Goal: Transaction & Acquisition: Obtain resource

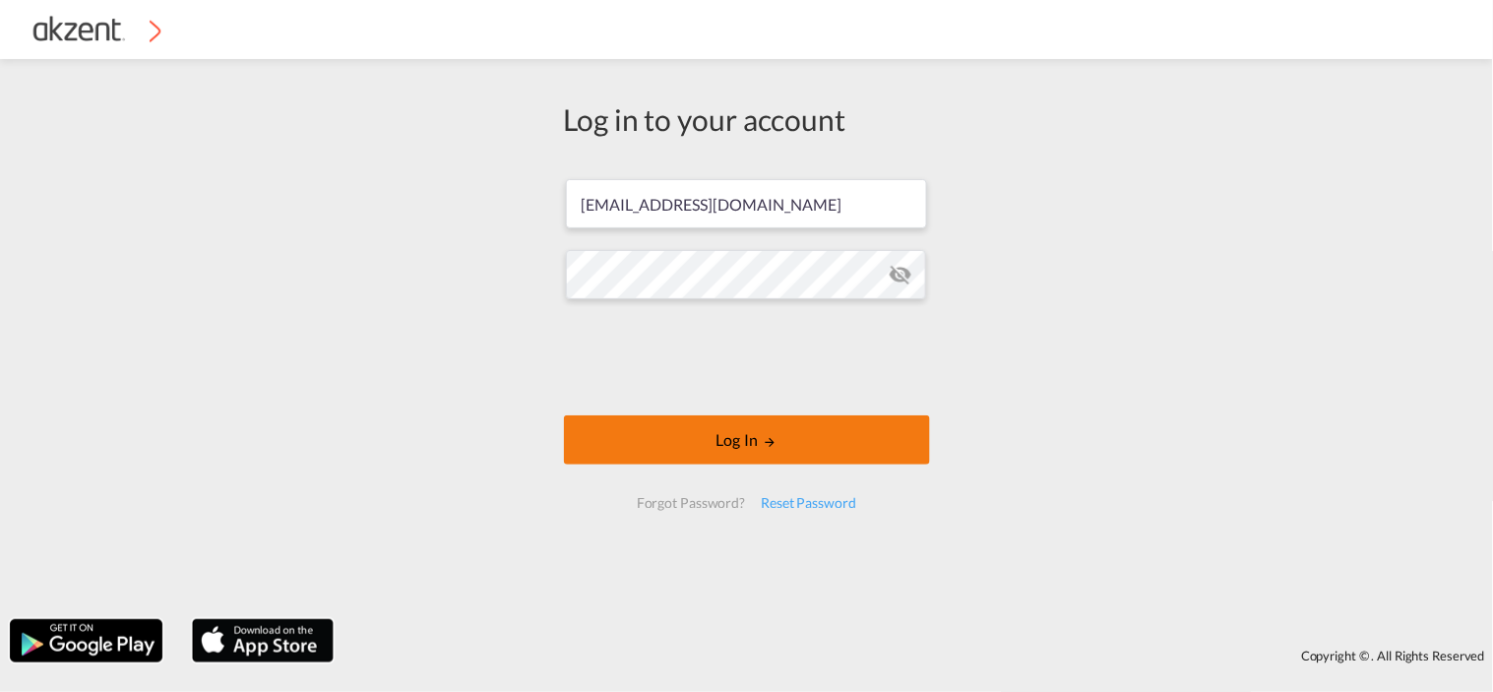
click at [752, 445] on button "Log In" at bounding box center [747, 439] width 366 height 49
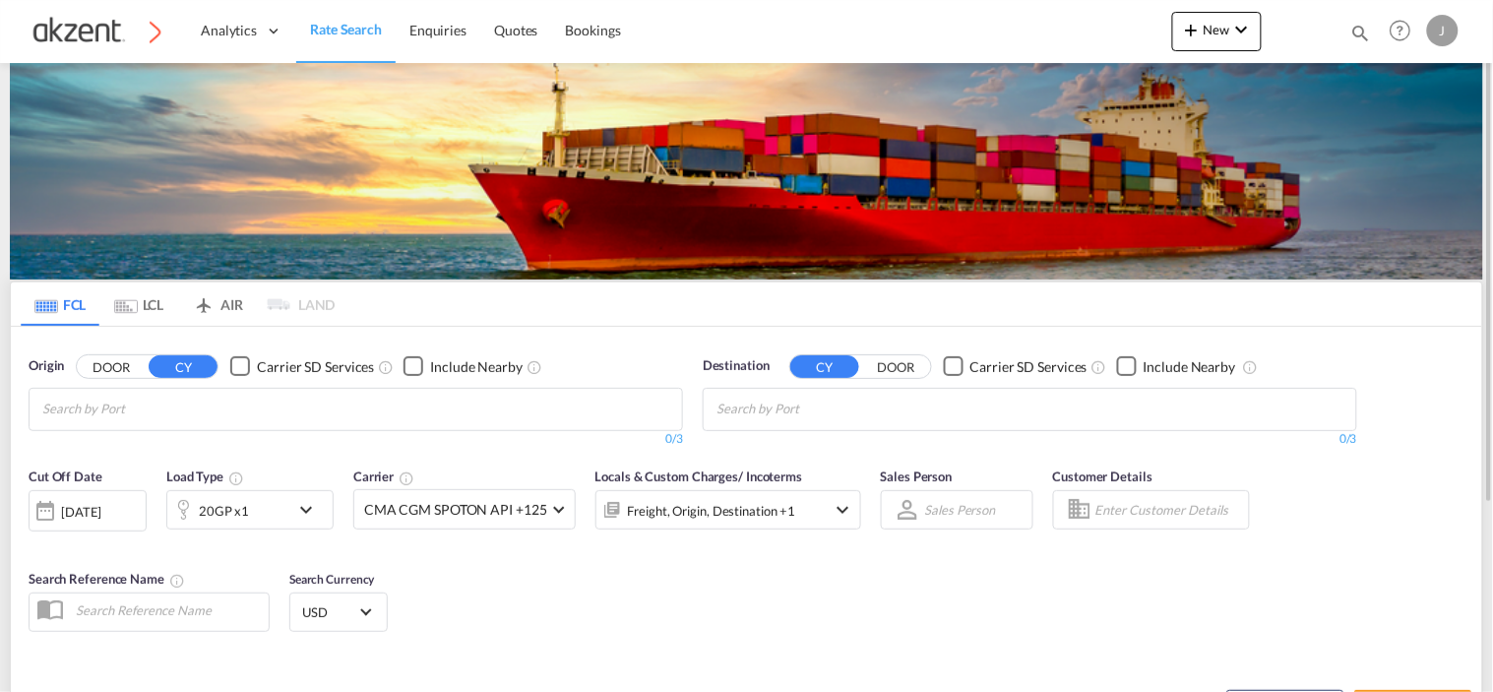
click at [213, 305] on md-icon "icon-airplane" at bounding box center [204, 300] width 24 height 15
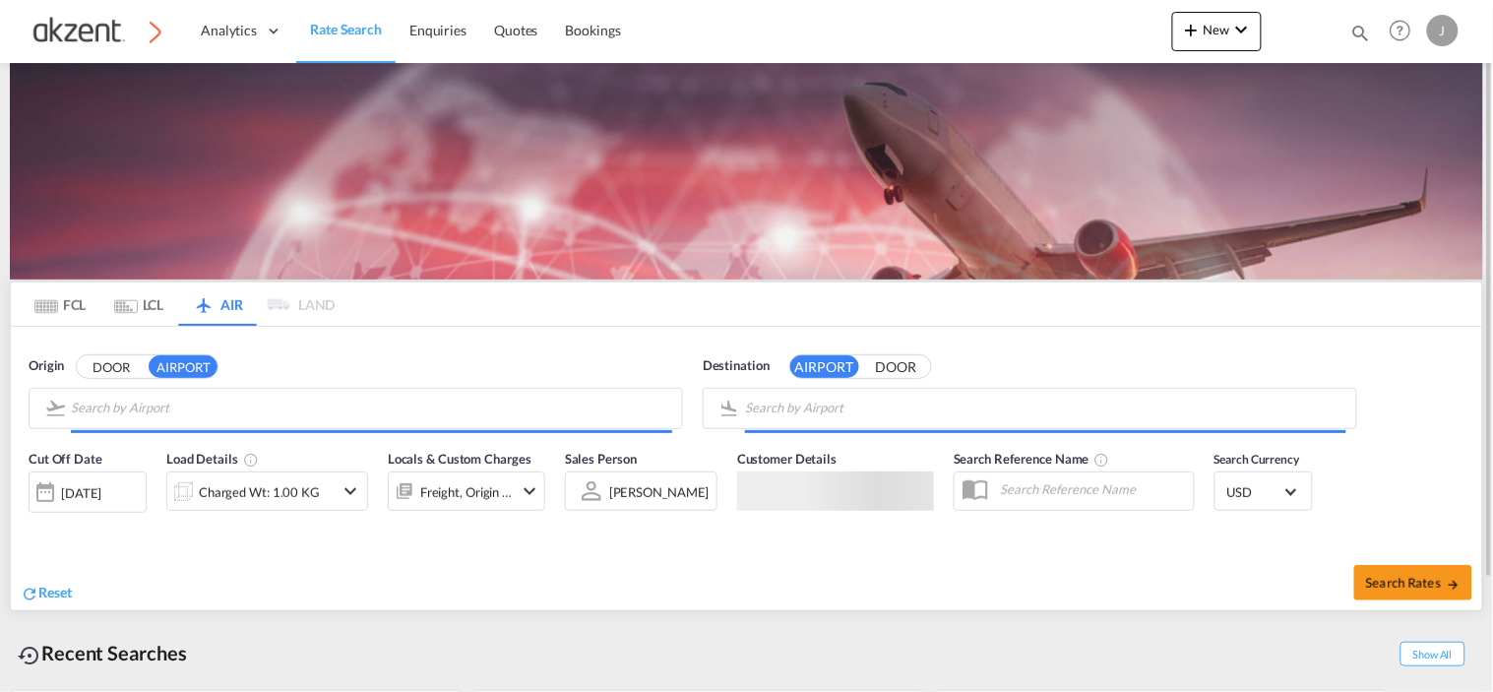
type input "General [PERSON_NAME] International, [GEOGRAPHIC_DATA], [GEOGRAPHIC_DATA]"
type input "Shanghai Pudong International, [GEOGRAPHIC_DATA], PVG"
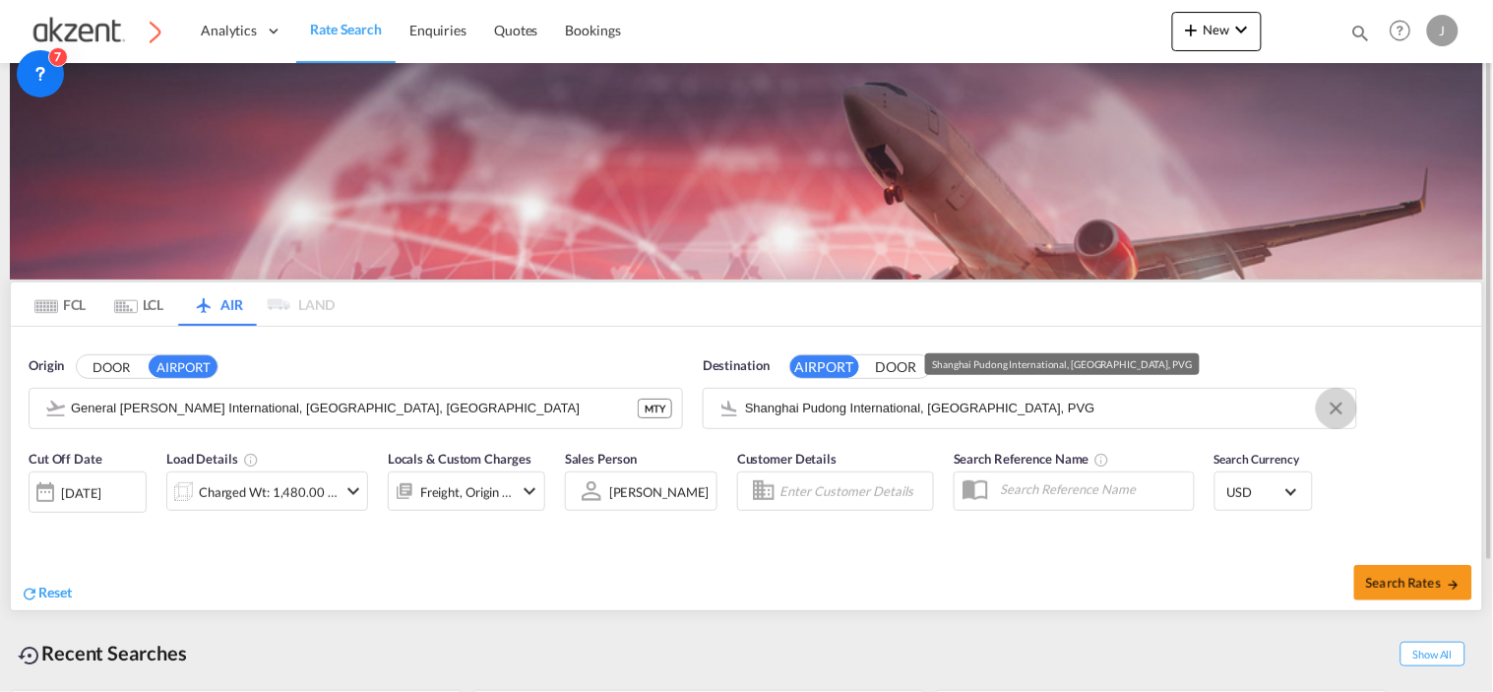
click at [1346, 408] on button "Clear Input" at bounding box center [1337, 409] width 30 height 30
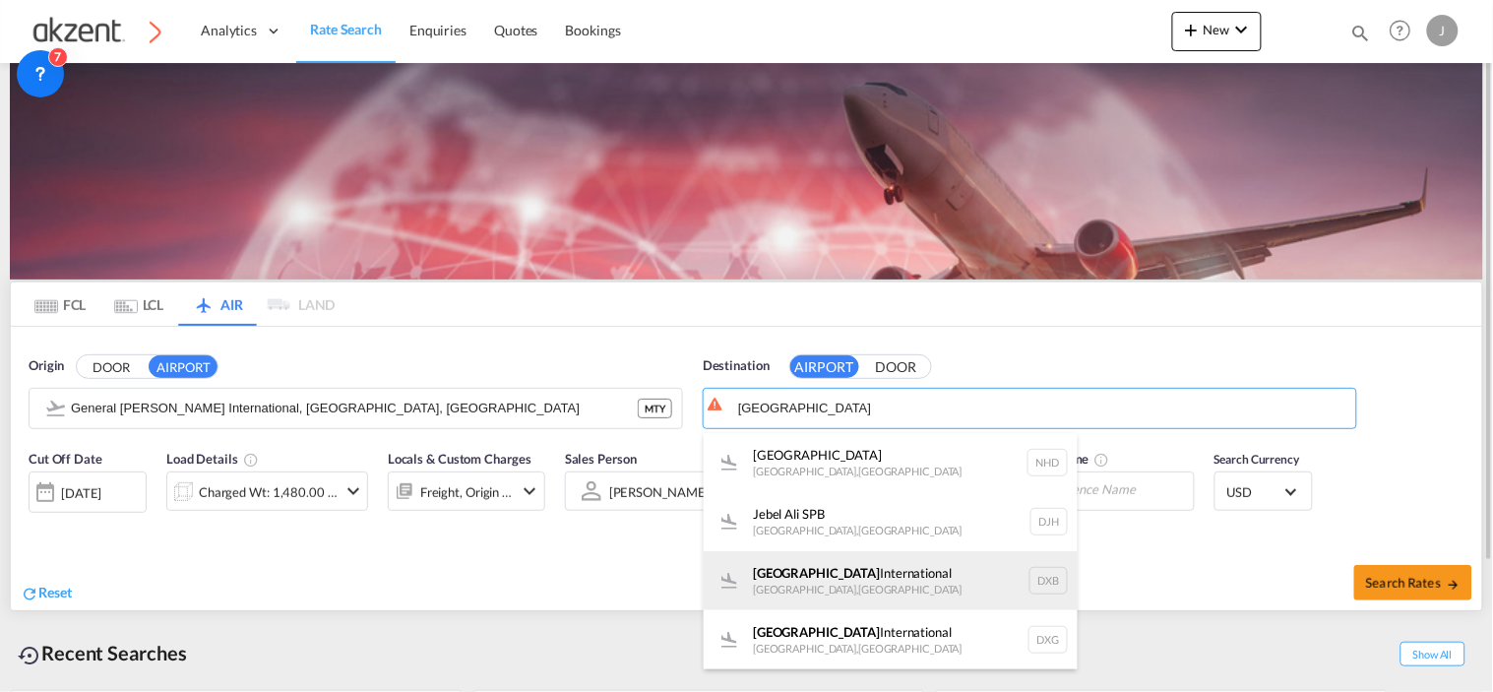
click at [1031, 584] on div "Dubai International Dubai , United Arab Emirates DXB" at bounding box center [891, 580] width 374 height 59
type input "Dubai International, [GEOGRAPHIC_DATA], DXB"
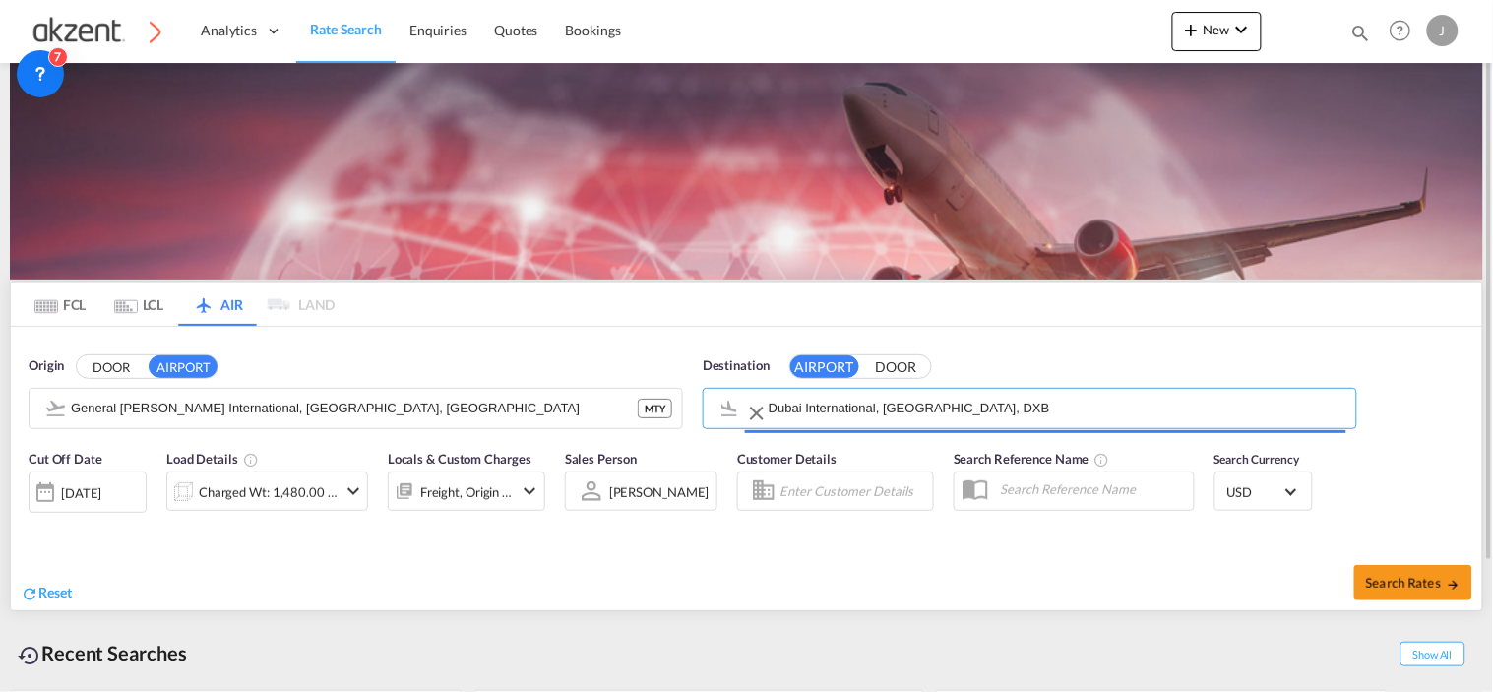
click at [1031, 584] on div "Search Rates" at bounding box center [1117, 582] width 731 height 56
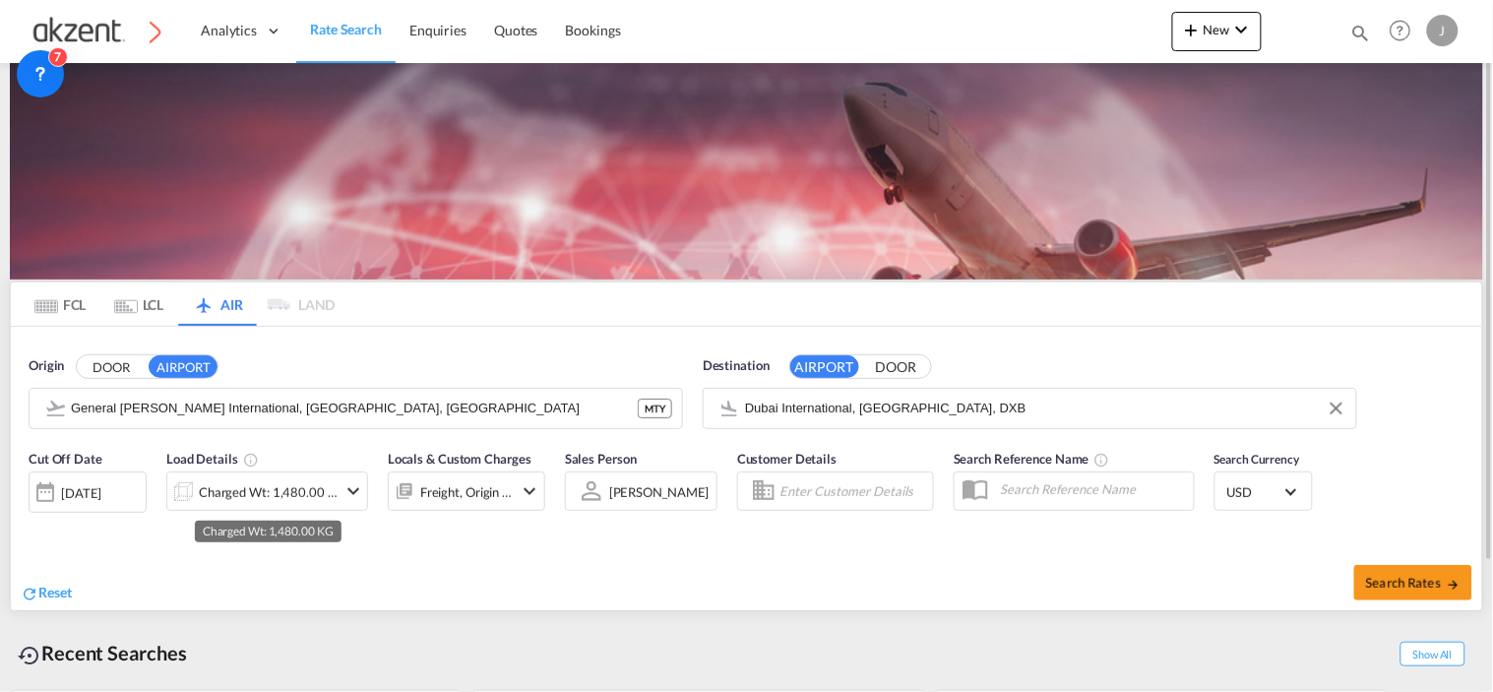
click at [252, 489] on div "Charged Wt: 1,480.00 KG" at bounding box center [268, 492] width 139 height 28
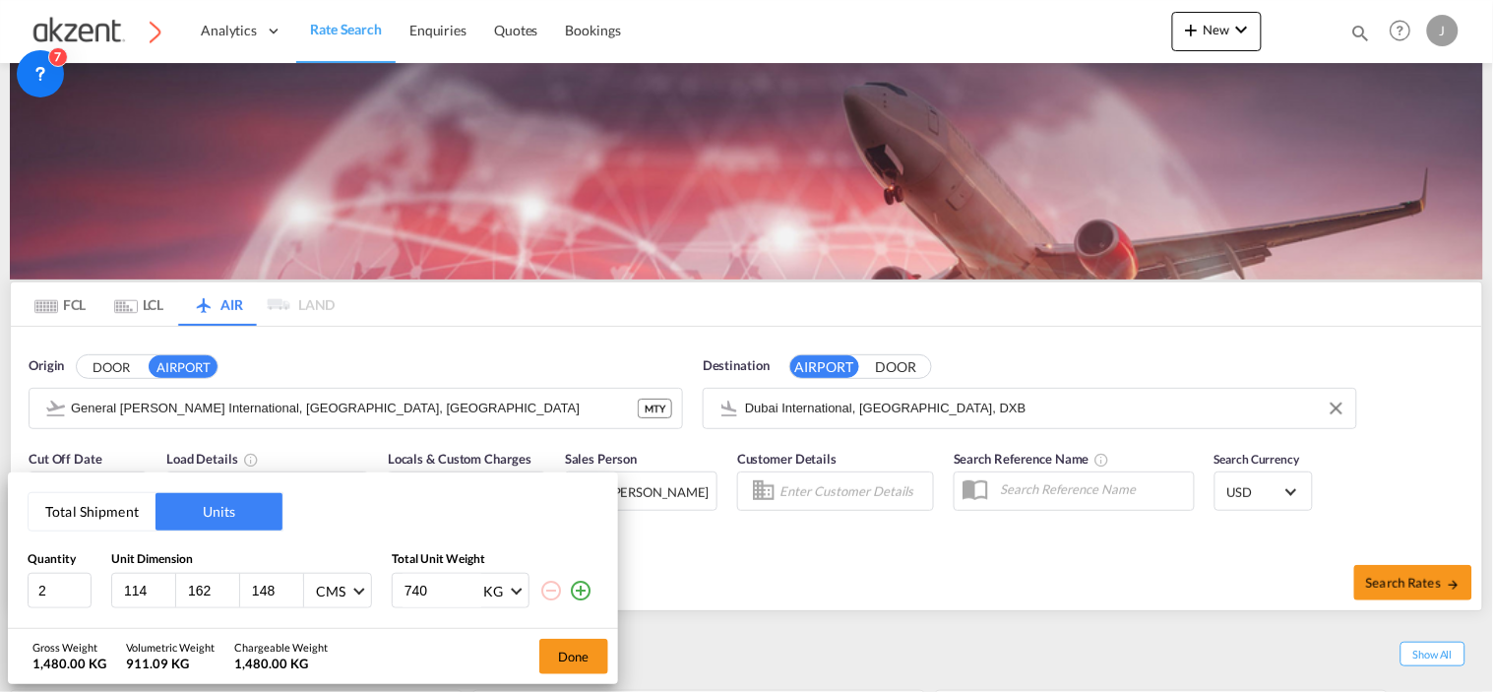
click at [581, 587] on md-icon "icon-plus-circle-outline" at bounding box center [581, 591] width 24 height 24
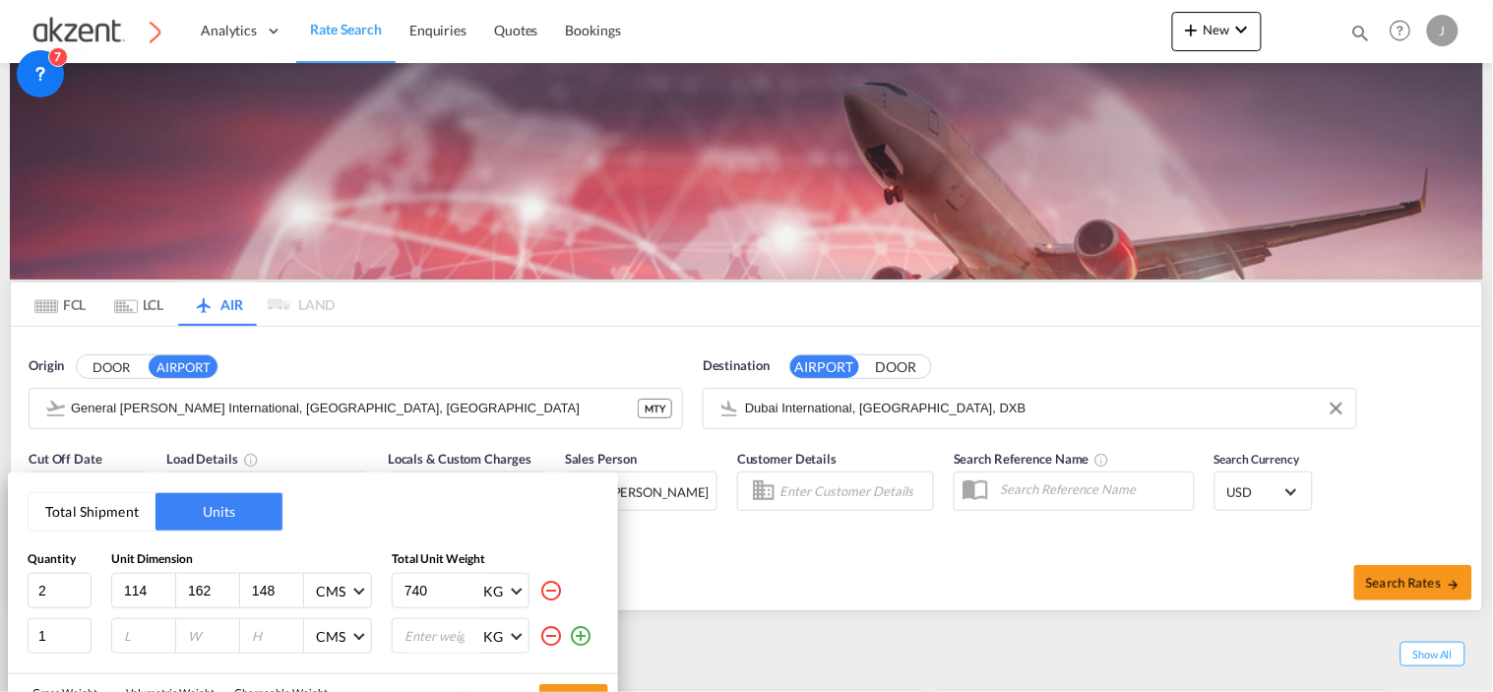
click at [279, 585] on input "148" at bounding box center [276, 591] width 53 height 18
type input "1"
click at [217, 586] on input "162" at bounding box center [212, 591] width 53 height 18
type input "1"
click at [155, 583] on input "114" at bounding box center [148, 591] width 53 height 18
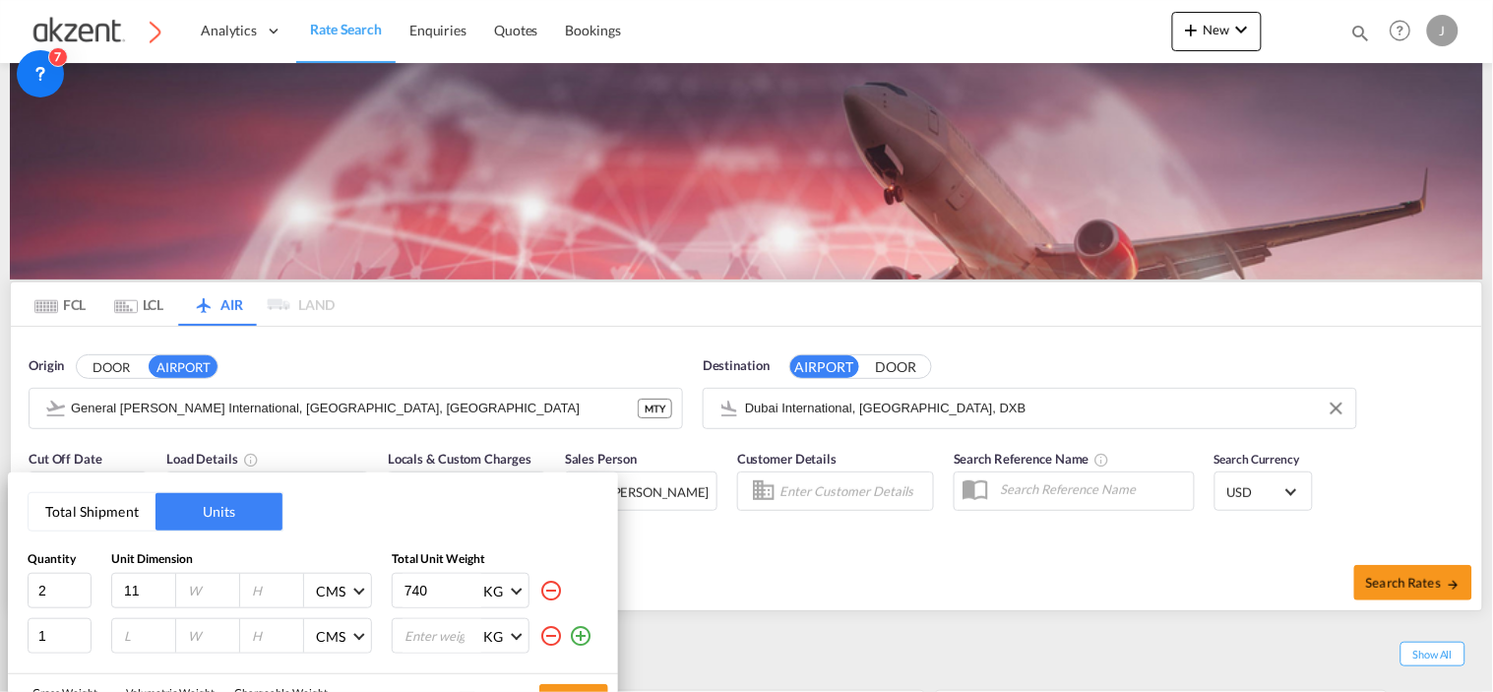
type input "1"
click at [66, 583] on input "2" at bounding box center [60, 590] width 64 height 35
type input "1"
click at [129, 590] on input "number" at bounding box center [148, 591] width 53 height 18
type input "104"
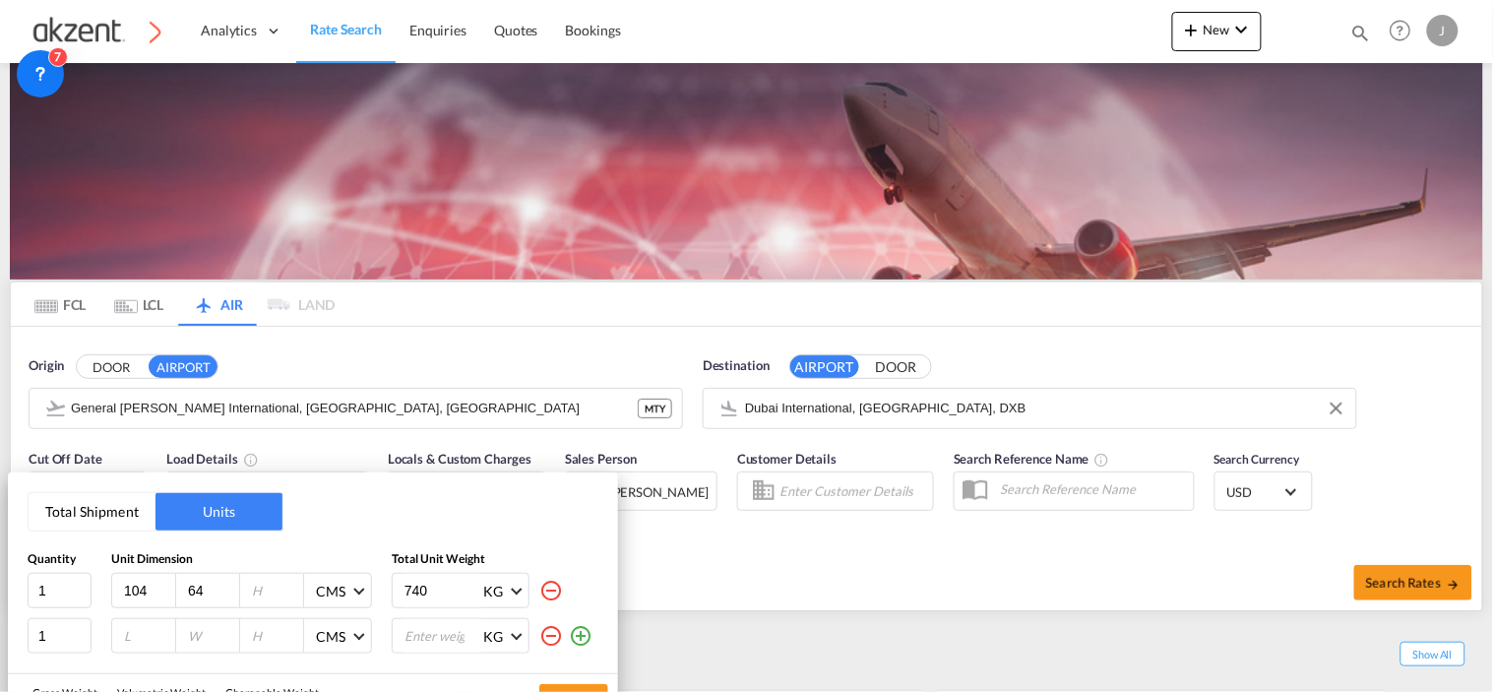
type input "64"
type input "43"
click at [444, 588] on input "740" at bounding box center [441, 590] width 79 height 33
type input "7"
type input "209"
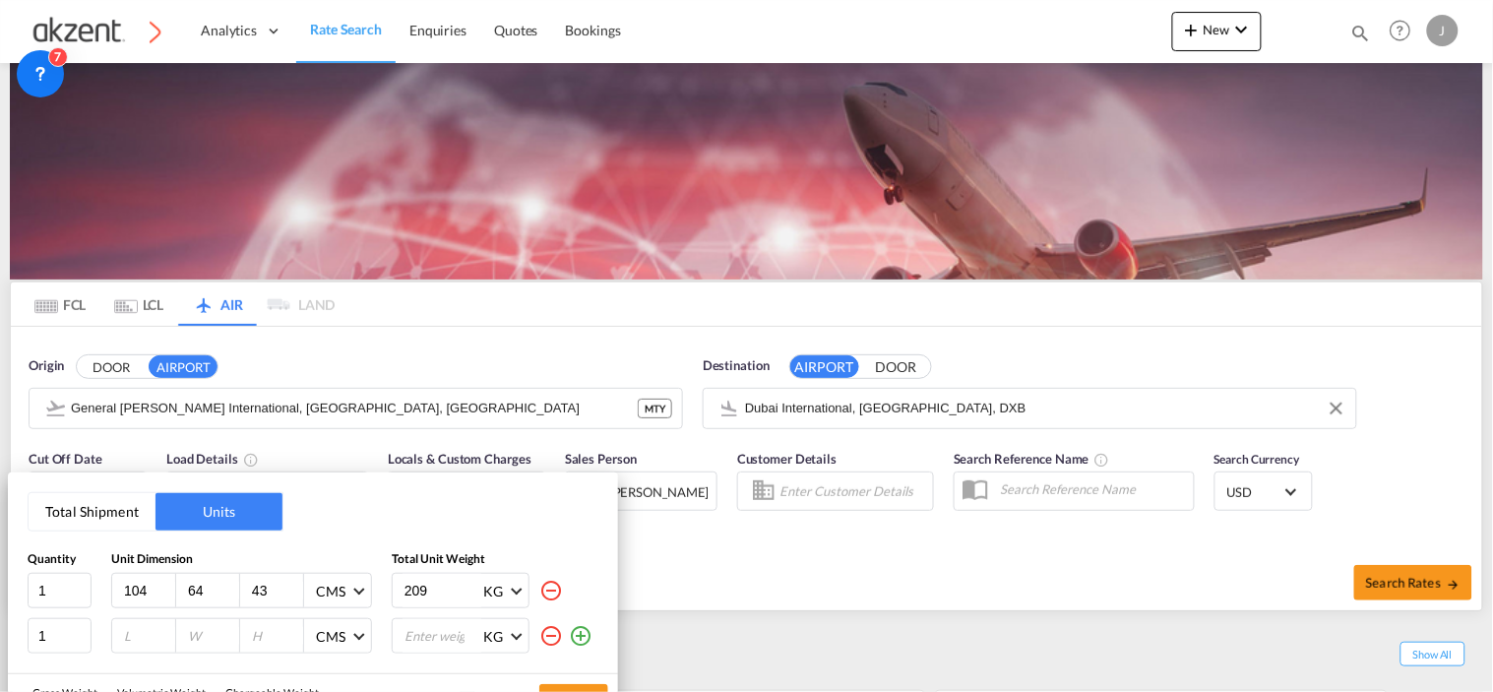
click at [129, 634] on input "number" at bounding box center [148, 636] width 53 height 18
type input "4"
type input "140"
type input "47"
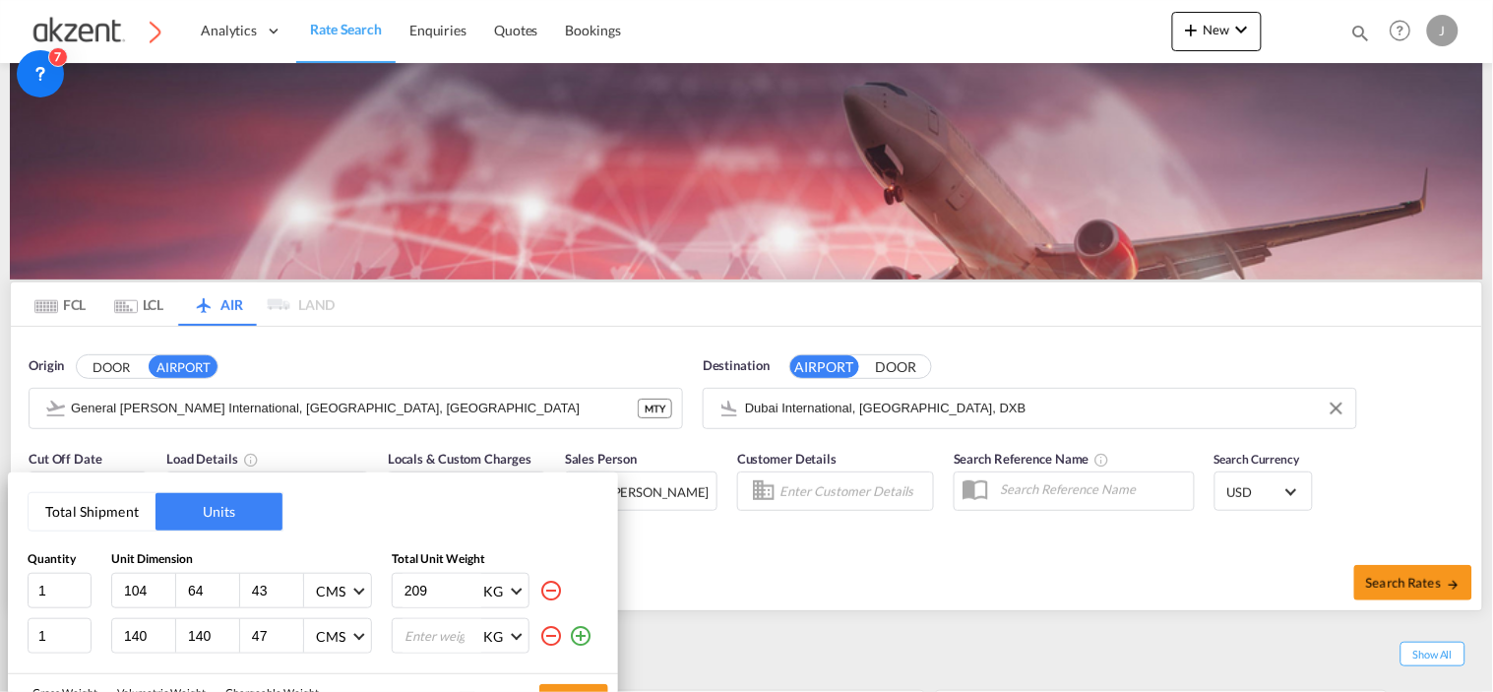
click at [435, 643] on input "number" at bounding box center [441, 635] width 79 height 33
type input "904"
click at [582, 642] on md-icon "icon-plus-circle-outline" at bounding box center [581, 636] width 24 height 24
click at [131, 661] on div "Quantity Unit Dimension Total Unit Weight 1 104 64 43 CMS CMS Inches 209 KG KG …" at bounding box center [313, 625] width 571 height 148
click at [131, 670] on div at bounding box center [144, 680] width 64 height 33
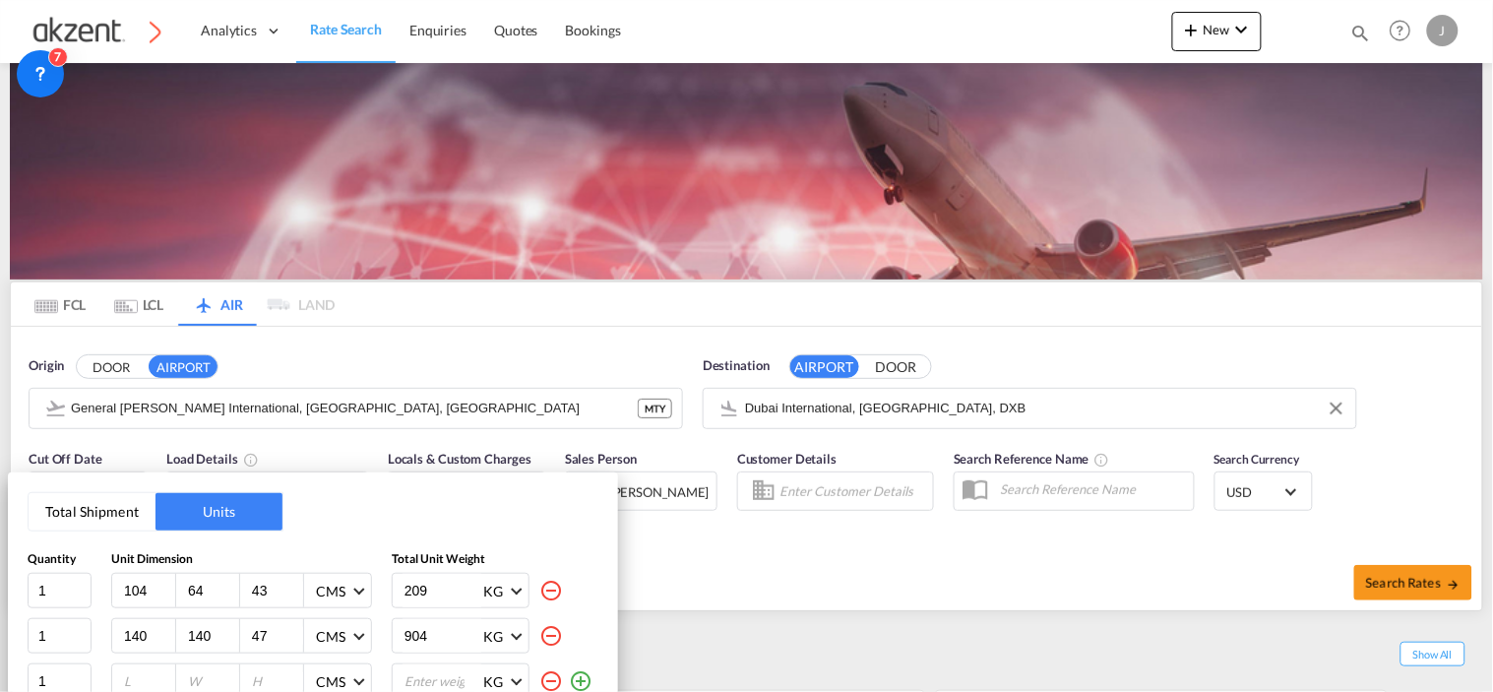
click at [130, 680] on input "number" at bounding box center [148, 681] width 53 height 18
type input "99"
type input "72"
type input "52"
click at [420, 680] on input "number" at bounding box center [441, 680] width 79 height 33
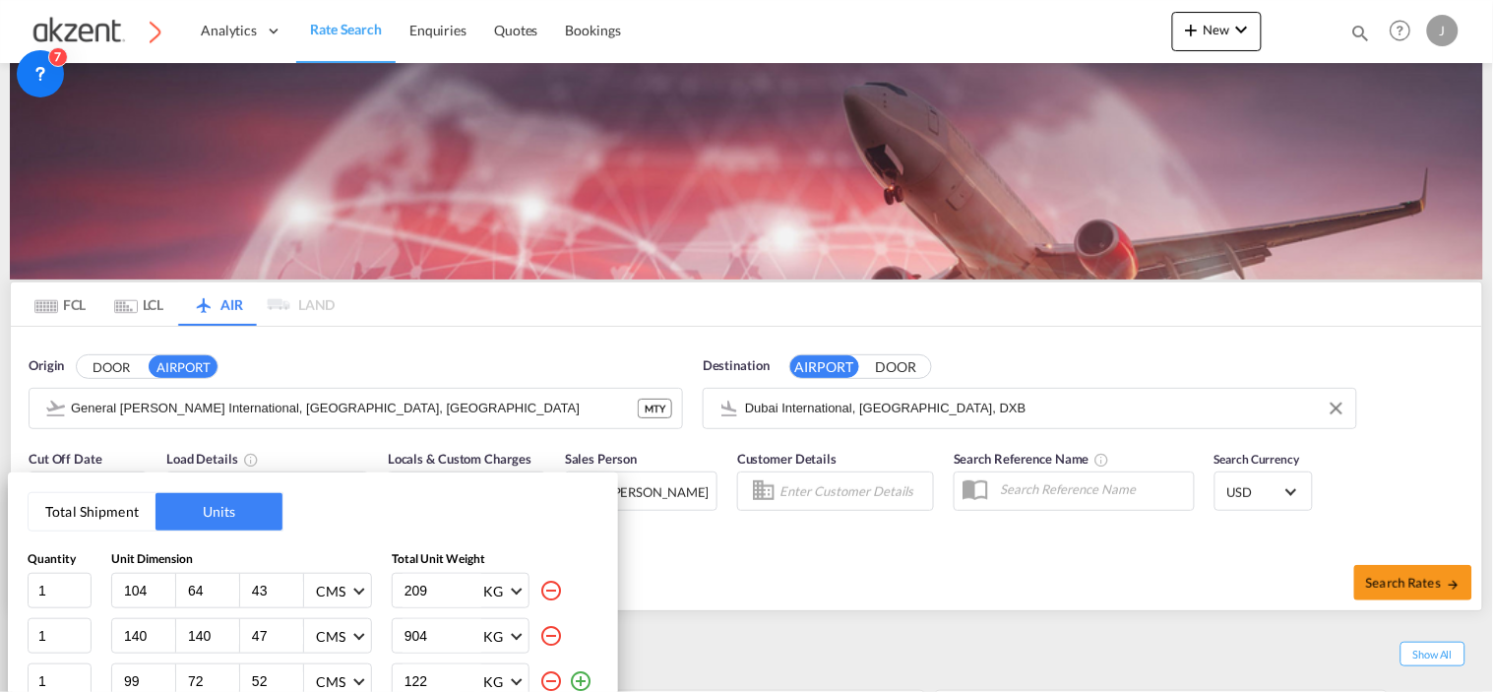
type input "122"
click at [998, 593] on div "Total Shipment Units Quantity Unit Dimension Total Unit Weight 1 104 64 43 CMS …" at bounding box center [746, 346] width 1493 height 692
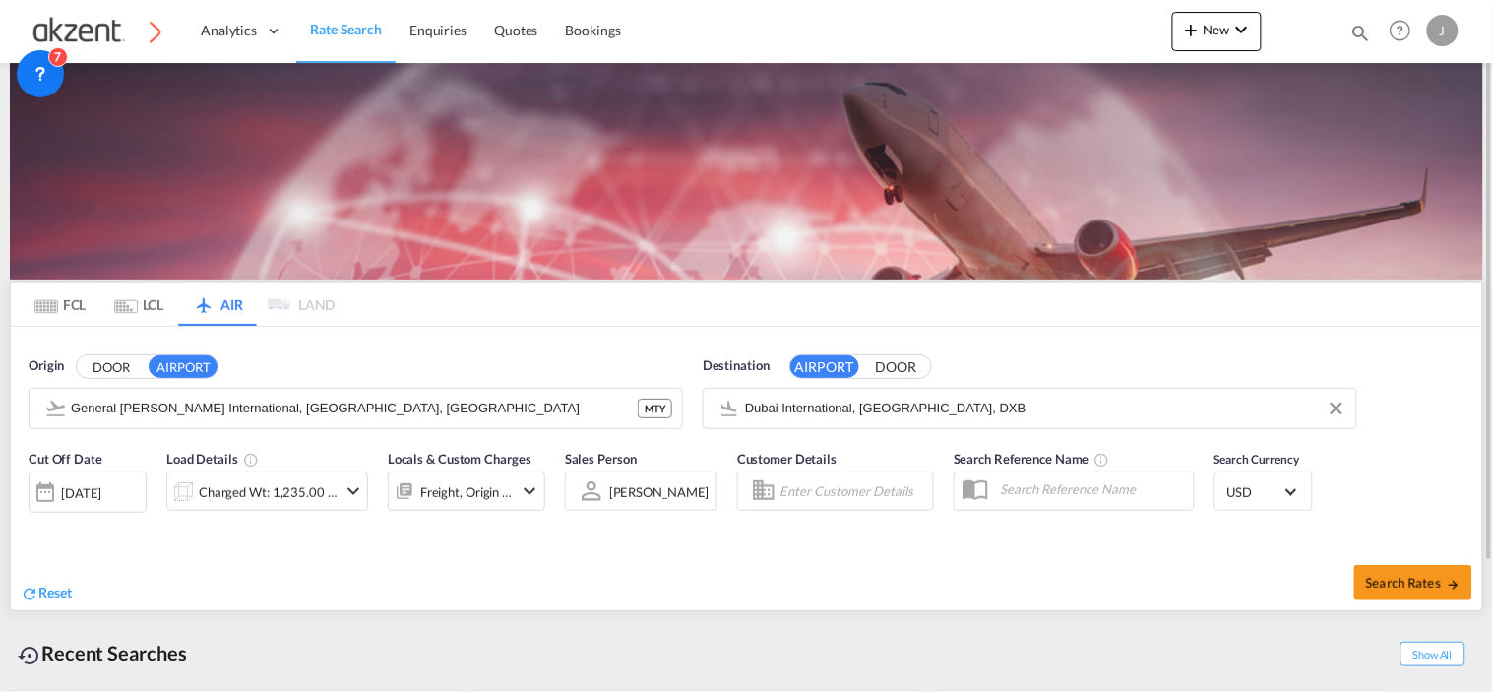
click at [996, 607] on div "Search Rates" at bounding box center [1117, 582] width 731 height 56
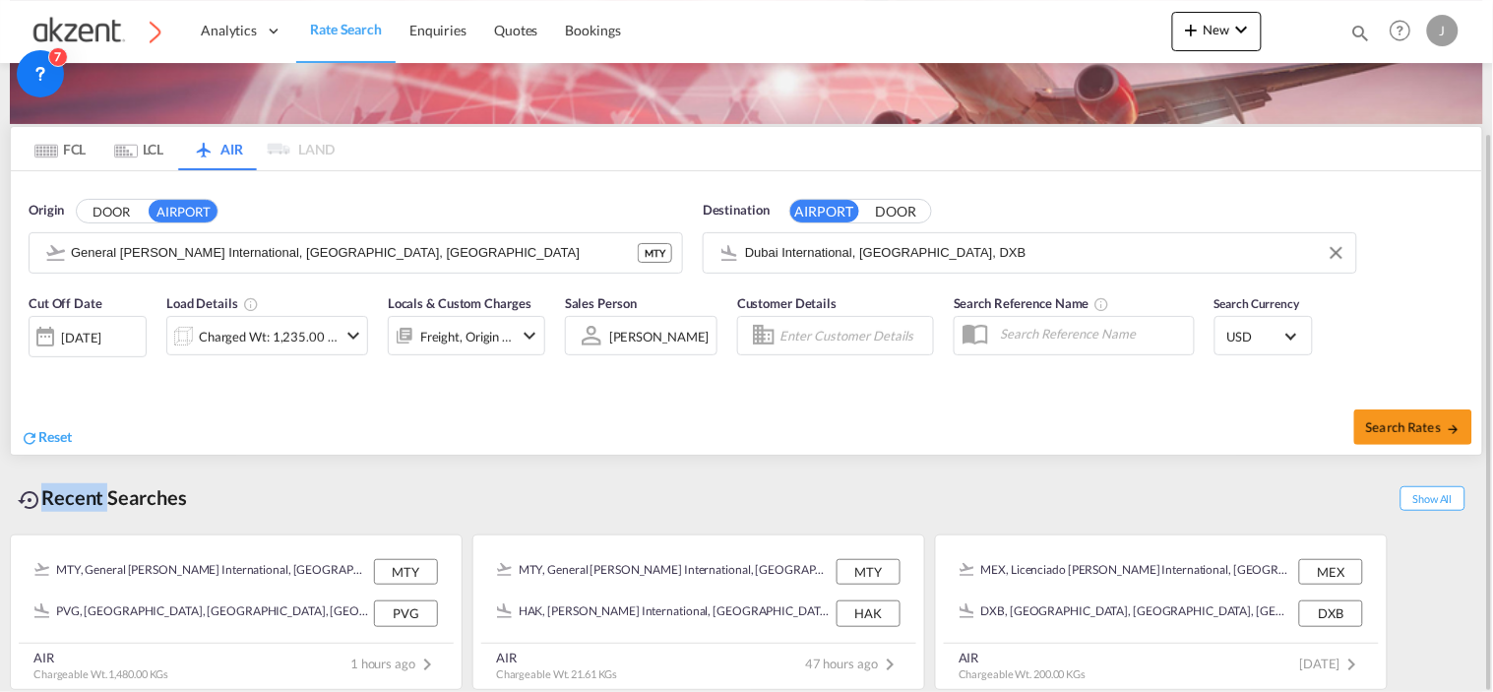
scroll to position [158, 0]
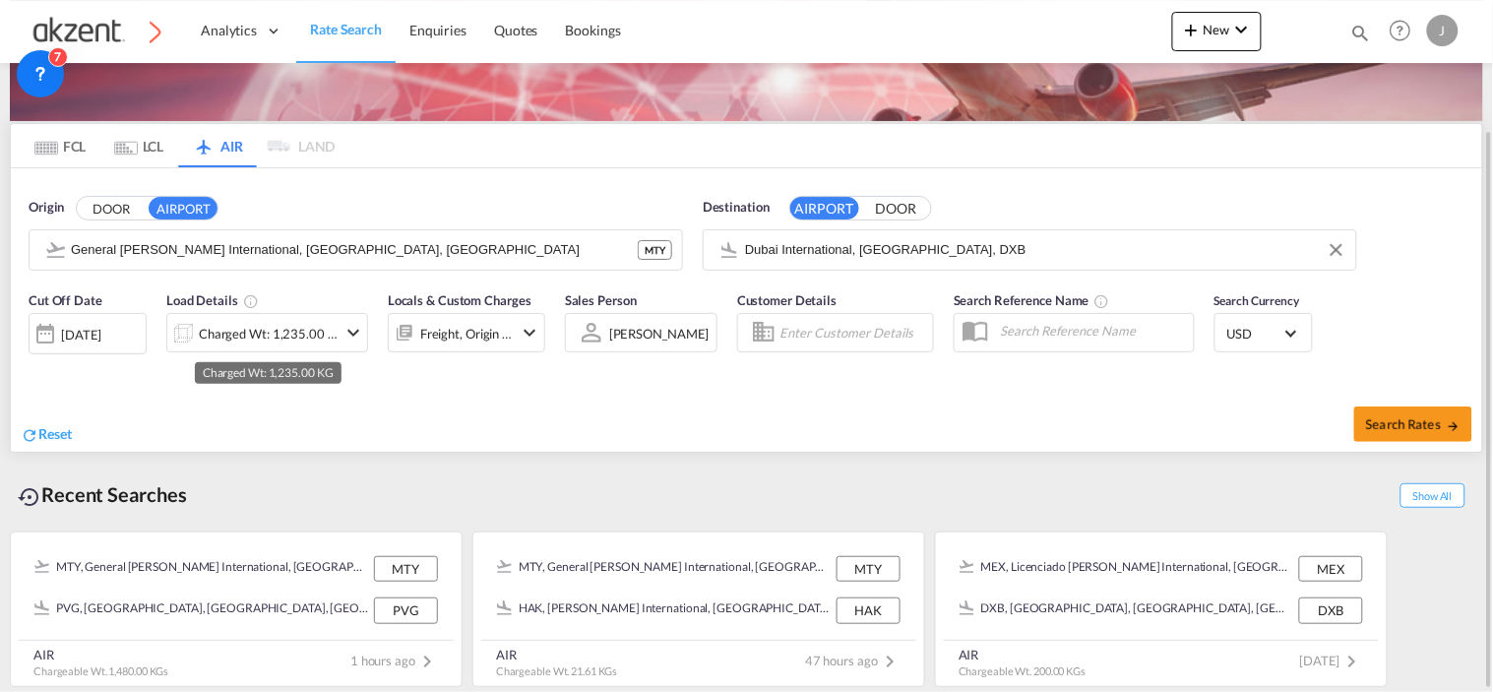
click at [283, 323] on div "Charged Wt: 1,235.00 KG" at bounding box center [268, 334] width 139 height 28
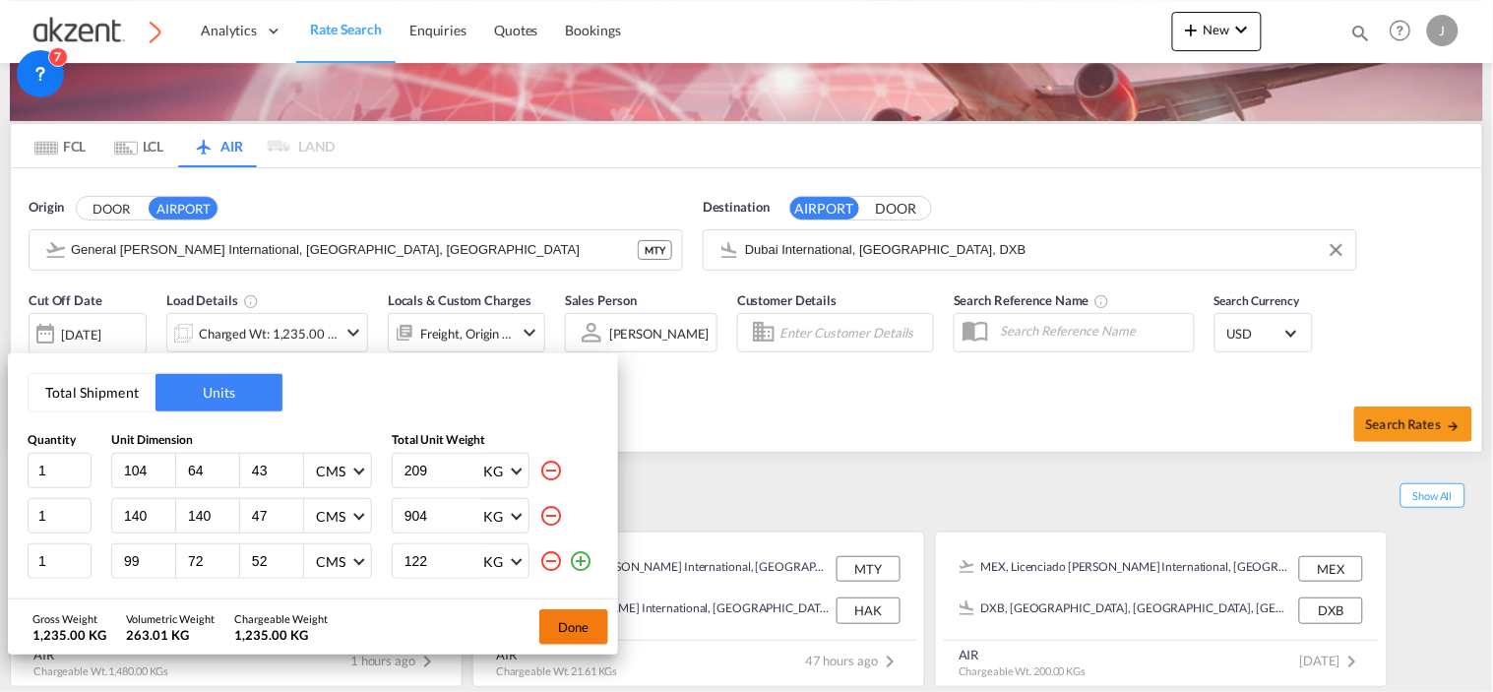
click at [567, 635] on button "Done" at bounding box center [573, 626] width 69 height 35
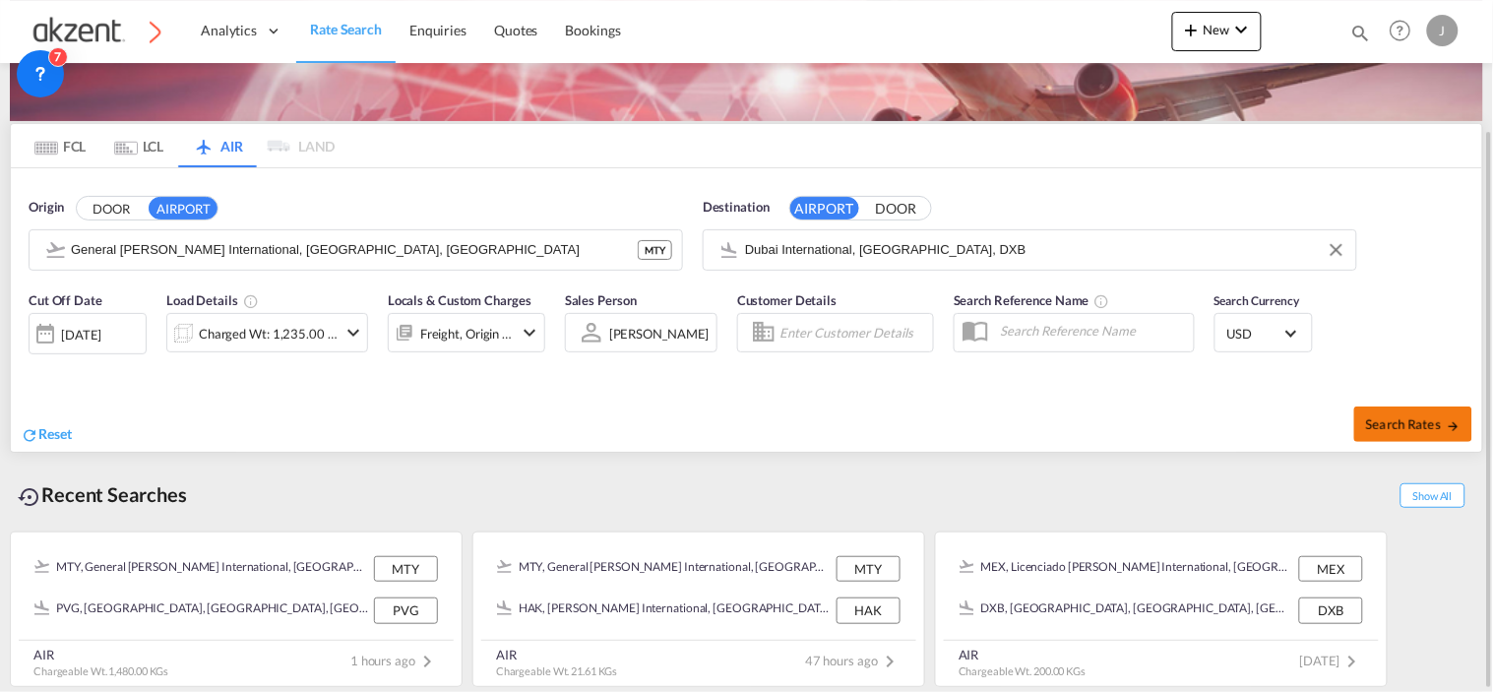
click at [1419, 421] on span "Search Rates" at bounding box center [1413, 424] width 94 height 16
type input "MTY to DXB / 15 Aug 2025"
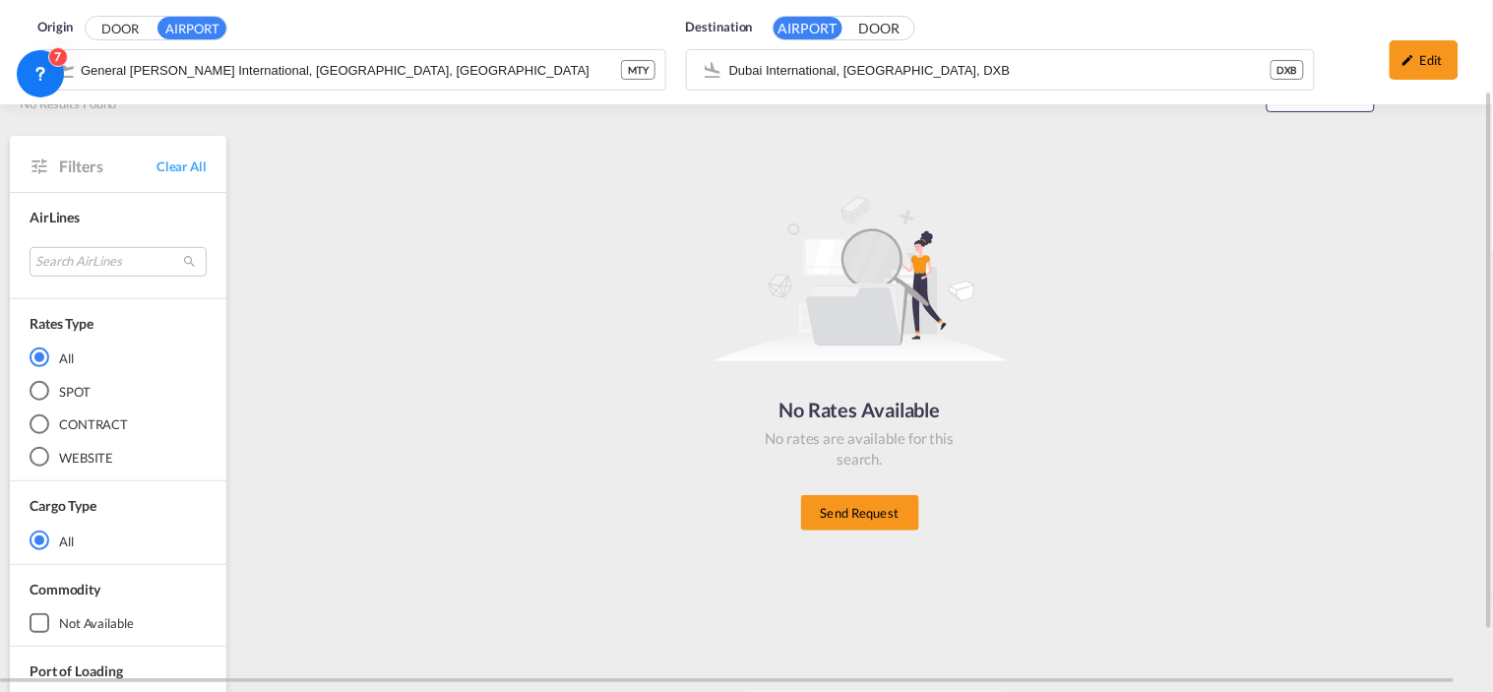
scroll to position [120, 0]
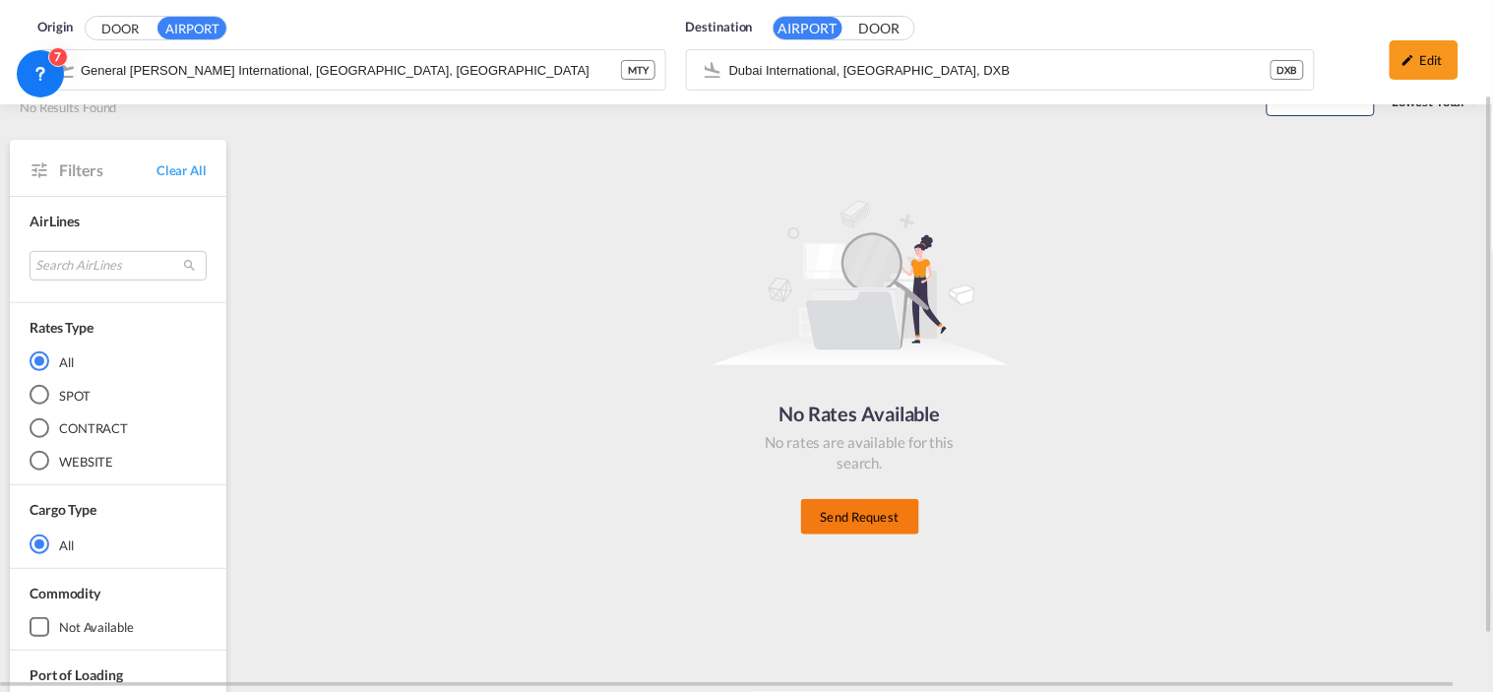
click at [848, 523] on button "Send Request" at bounding box center [860, 516] width 118 height 35
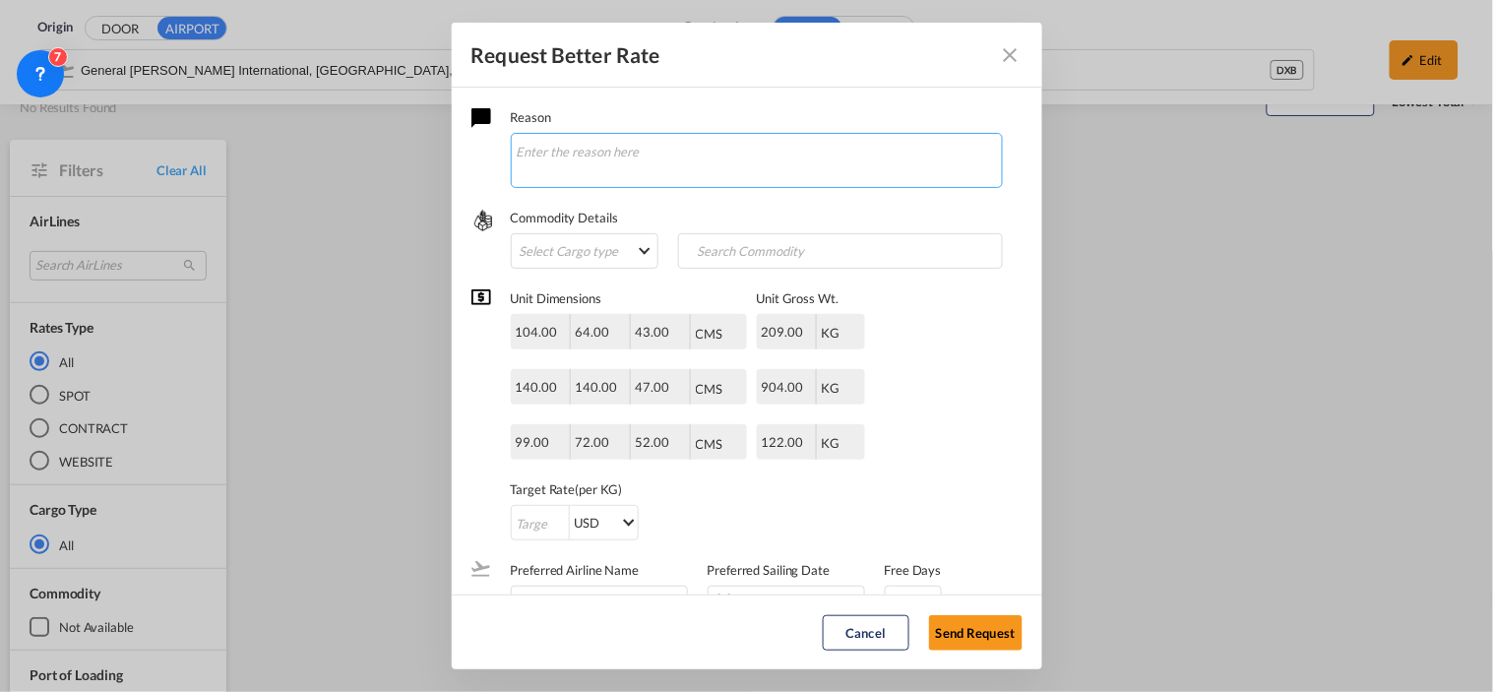
click at [659, 151] on textarea "Request Better Rate ..." at bounding box center [757, 160] width 492 height 55
click at [749, 152] on textarea "hola chicas, me ayudan con la siguiente consulta exw. necesitare maniobras y ad…" at bounding box center [757, 160] width 492 height 55
type textarea "hola chicas, me ayudan con la siguiente consulta exw. necesitare maniobras y ad…"
click at [617, 250] on md-select "Select Cargo type FAK GCR GDSM General Cargo Hazardous Cargo Ambient Foodstuff …" at bounding box center [585, 250] width 148 height 35
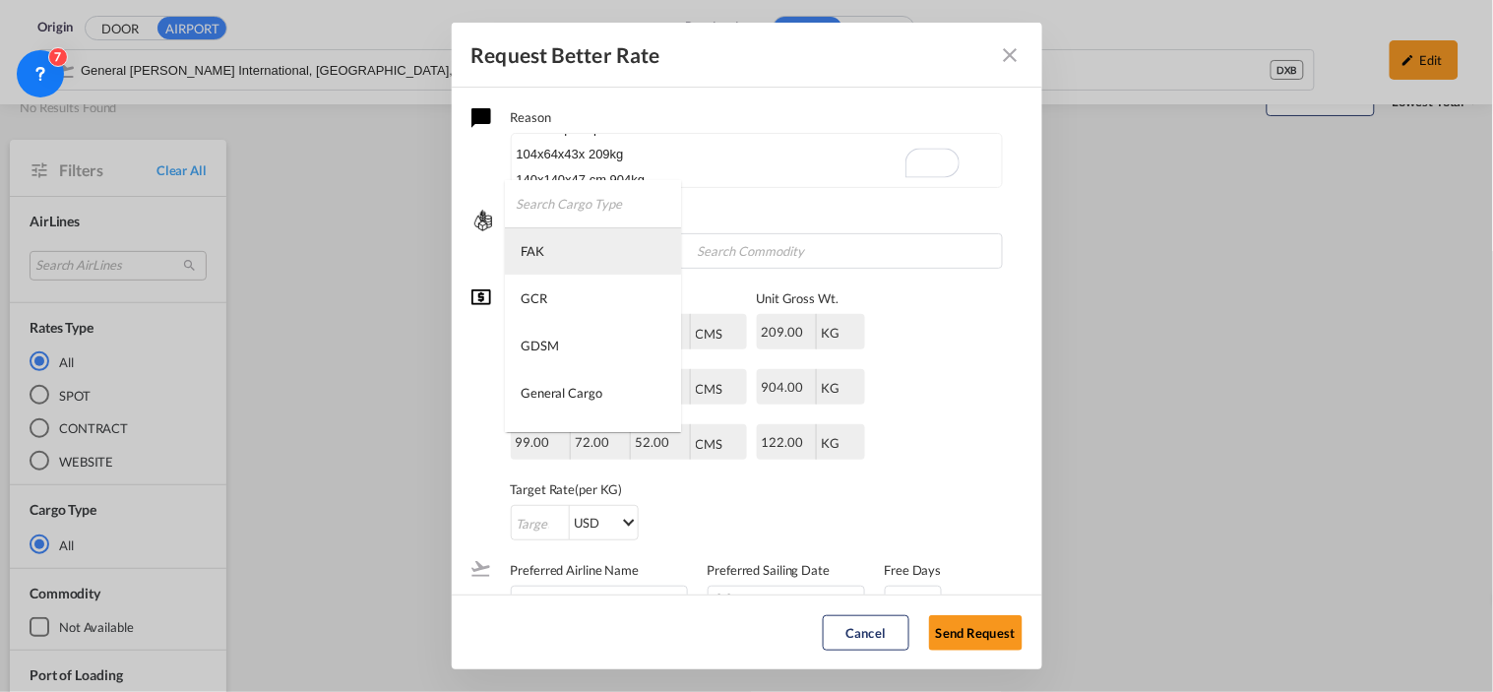
click at [554, 252] on md-option "FAK" at bounding box center [593, 250] width 176 height 47
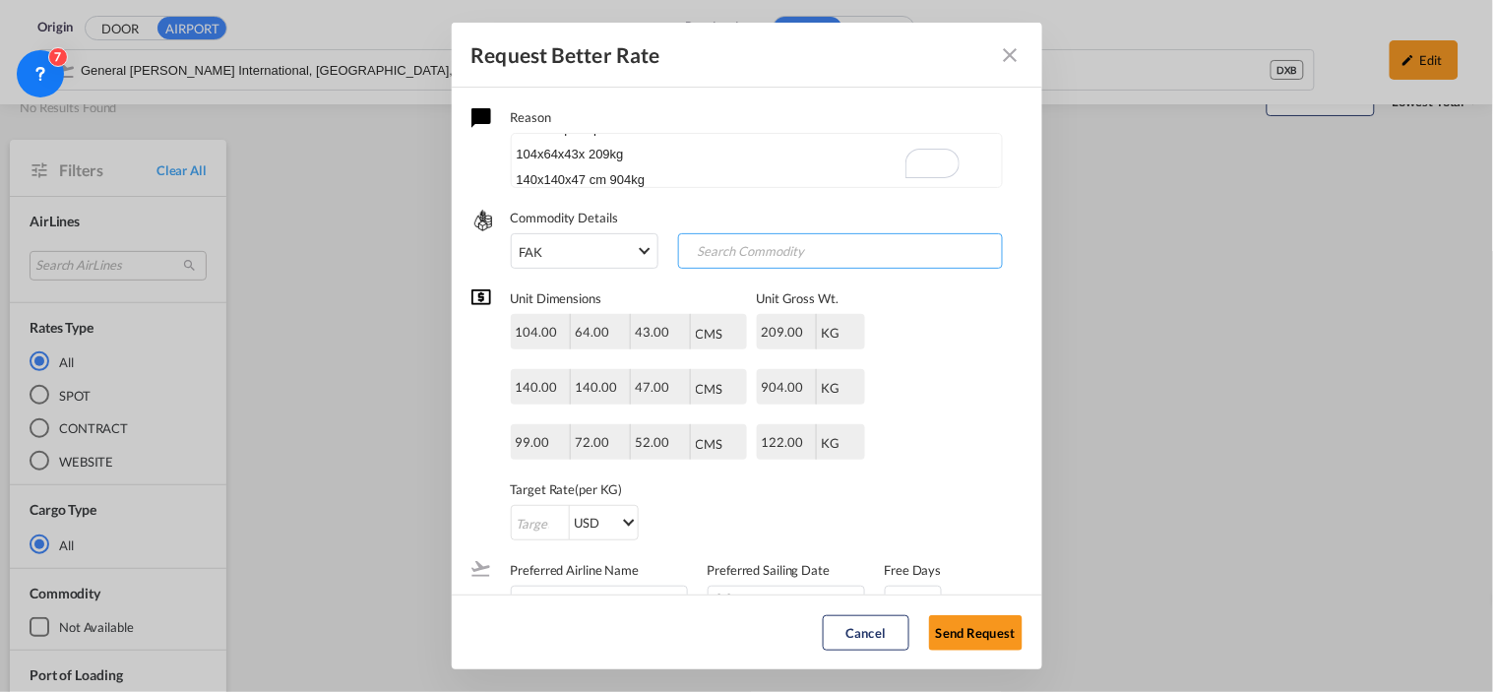
click at [718, 259] on input "Chips input." at bounding box center [780, 251] width 195 height 31
type input "SPARE PARTS"
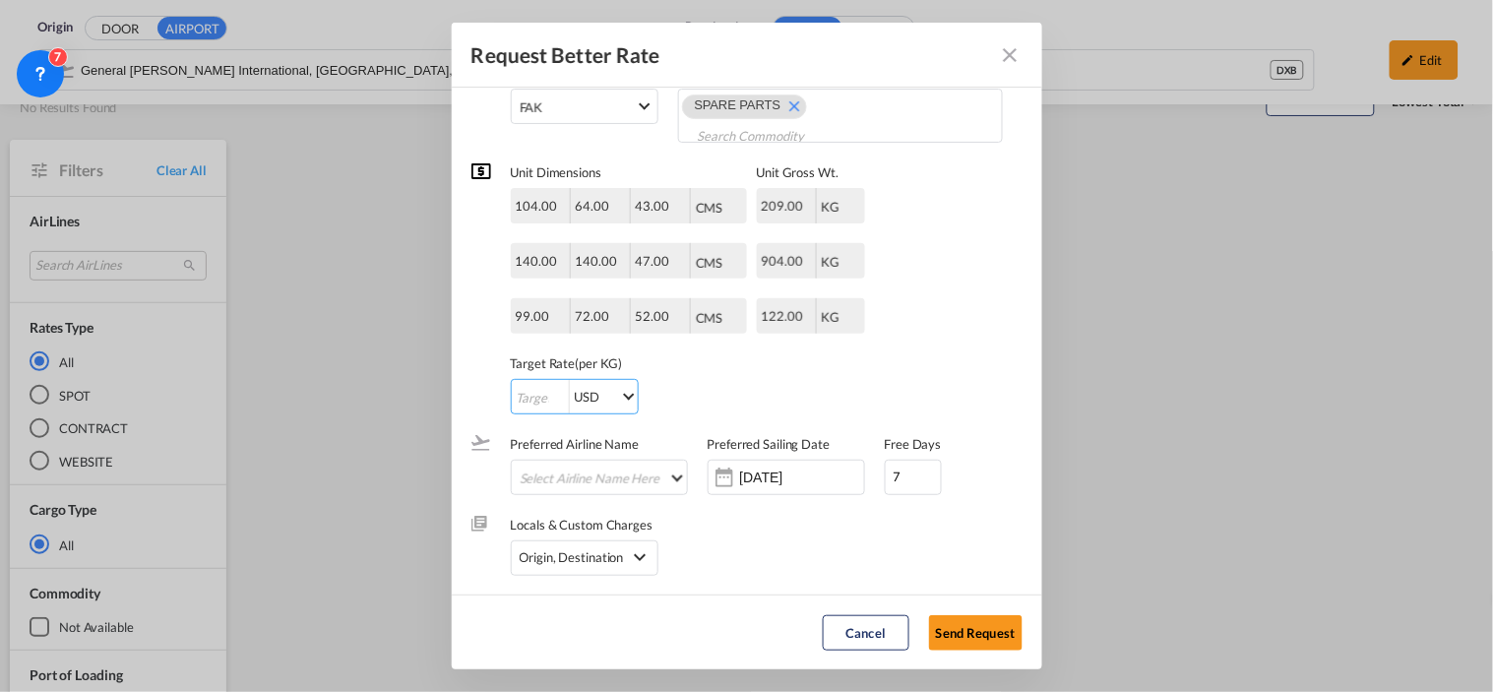
click at [535, 380] on input "Request Better Rate ..." at bounding box center [540, 397] width 57 height 35
type input "1"
click at [766, 474] on input "14 Aug 2025" at bounding box center [802, 477] width 124 height 16
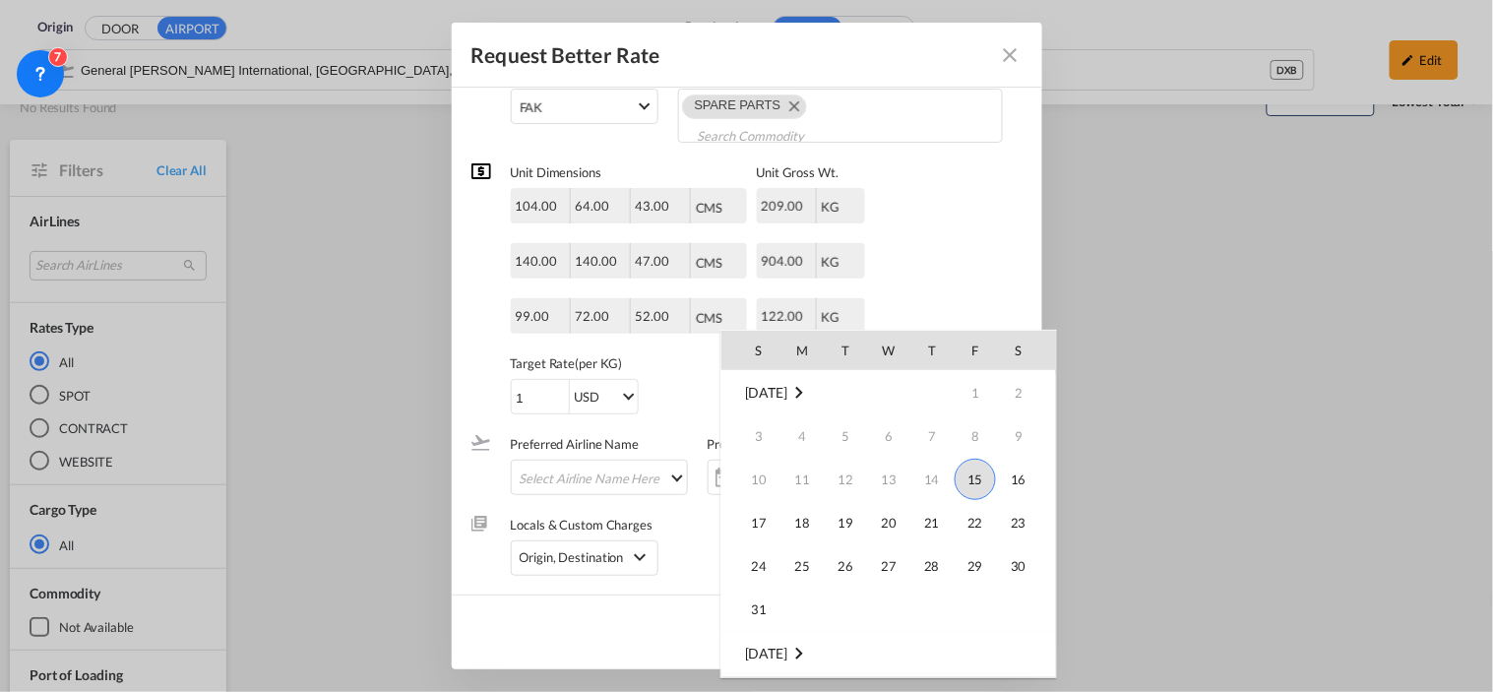
click at [982, 487] on span "15" at bounding box center [975, 479] width 41 height 41
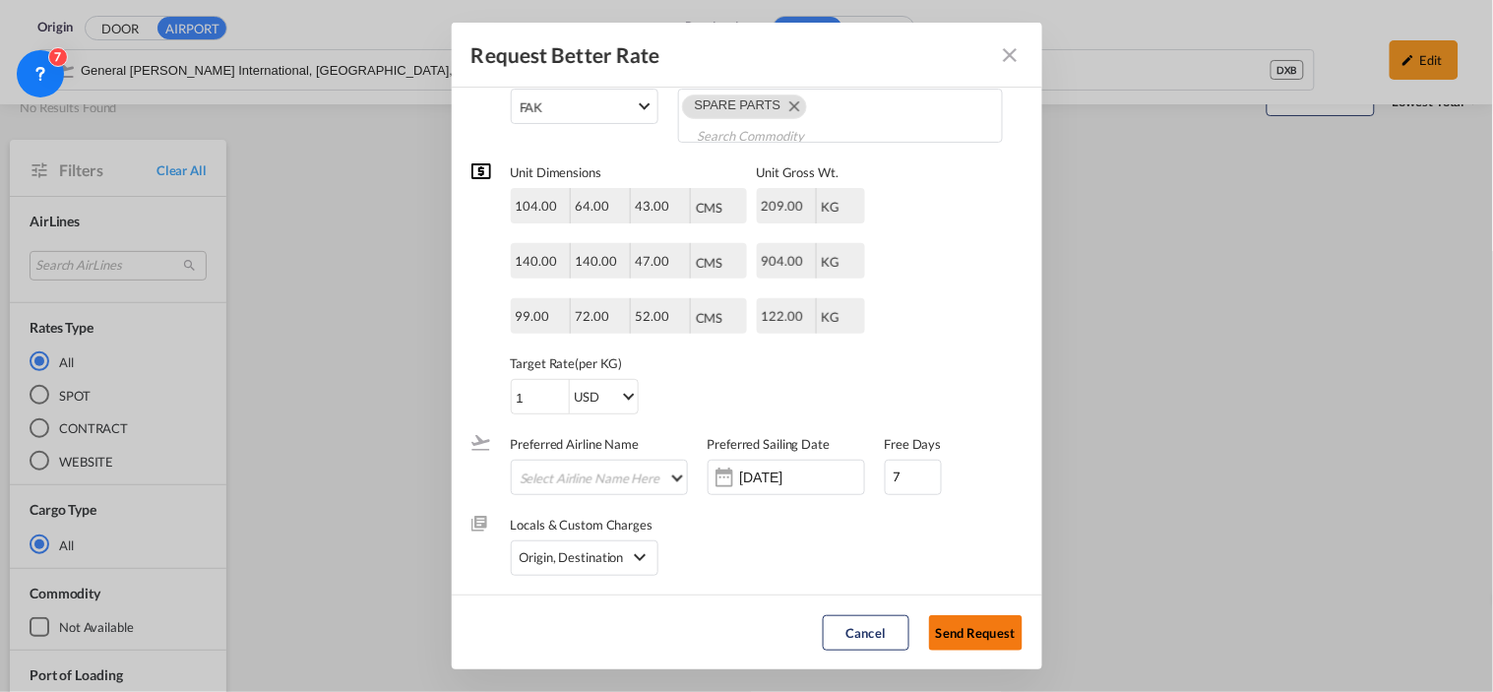
click at [957, 643] on button "Send Request" at bounding box center [975, 632] width 93 height 35
type input "14 Aug 2025"
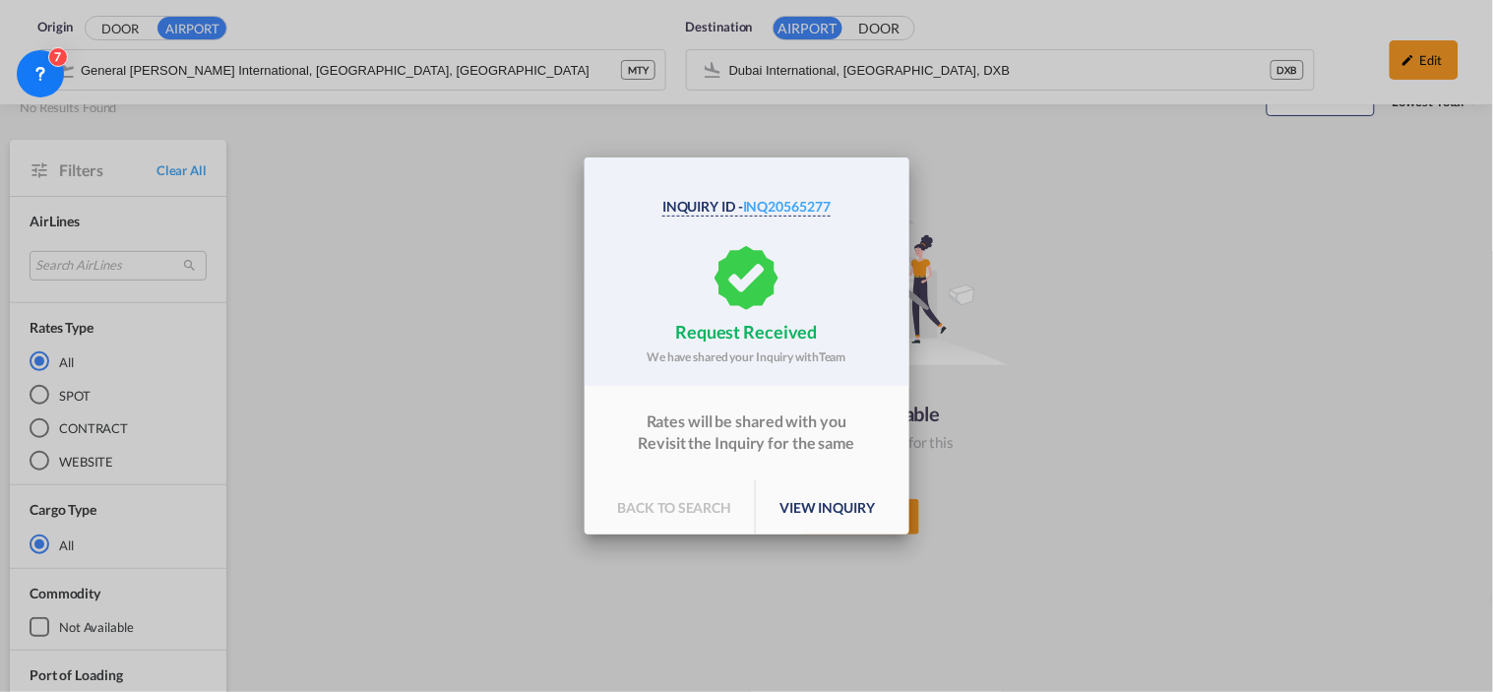
click at [822, 520] on p "view inquiry" at bounding box center [827, 507] width 143 height 55
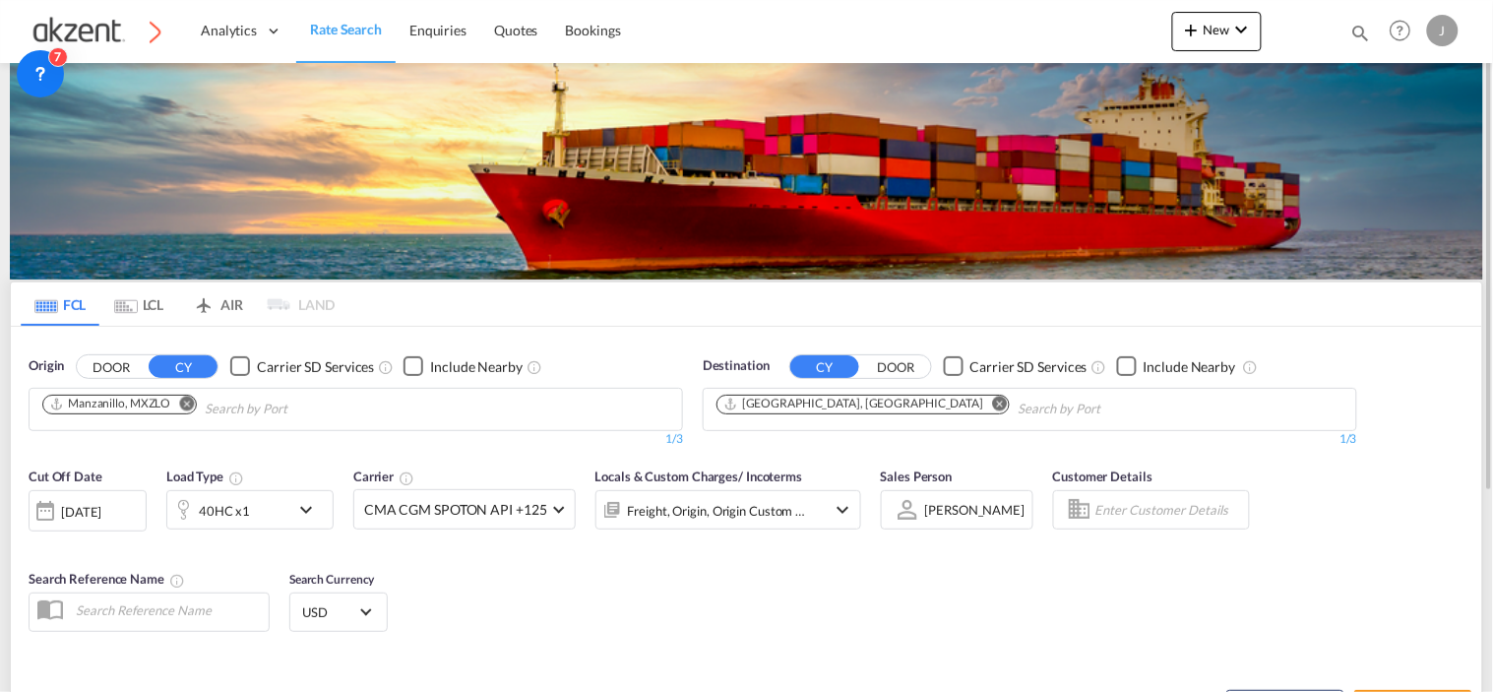
click at [232, 308] on md-tab-item "AIR" at bounding box center [217, 303] width 79 height 43
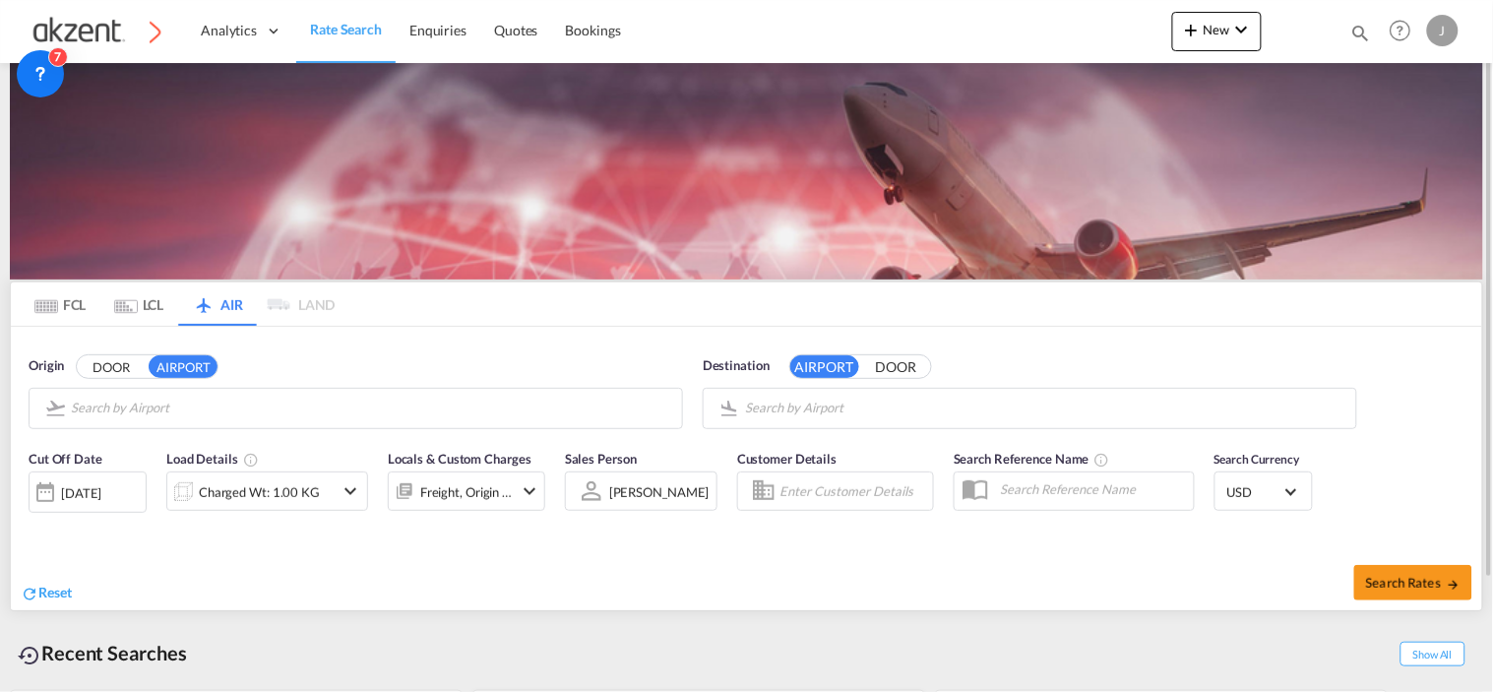
type input "General Mariano Escobedo International, Monterrey, MTY"
type input "Dubai International, Dubai, DXB"
